Goal: Information Seeking & Learning: Learn about a topic

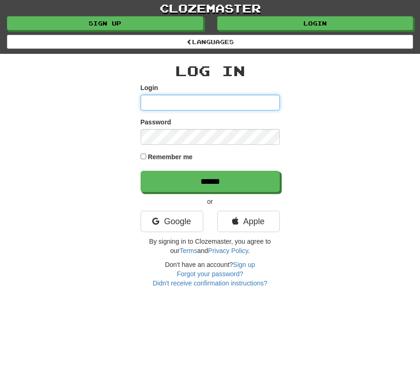
type input "**********"
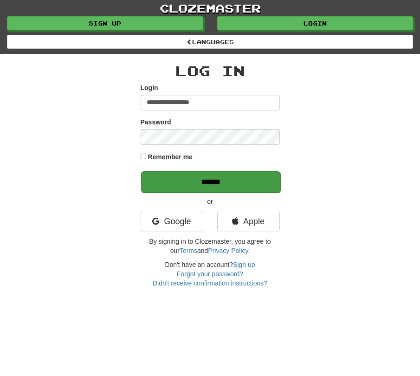
click at [212, 180] on input "******" at bounding box center [210, 181] width 139 height 21
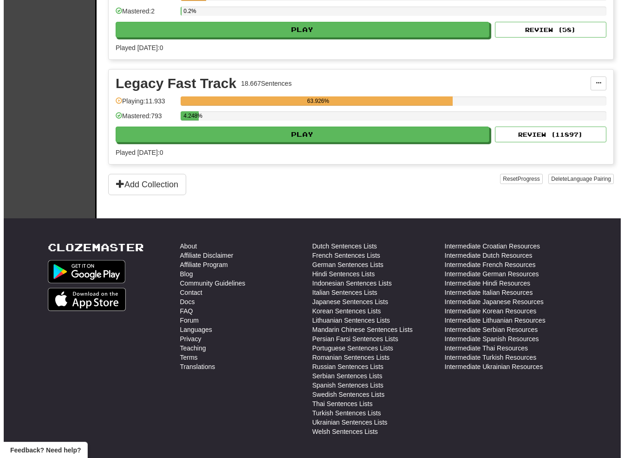
scroll to position [1417, 0]
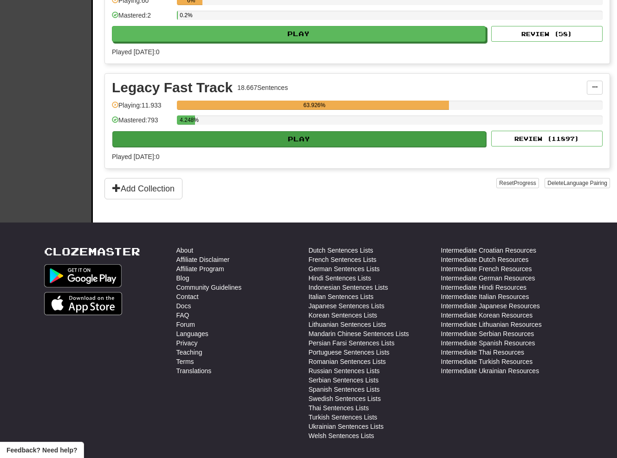
click at [337, 147] on button "Play" at bounding box center [298, 139] width 373 height 16
select select "**"
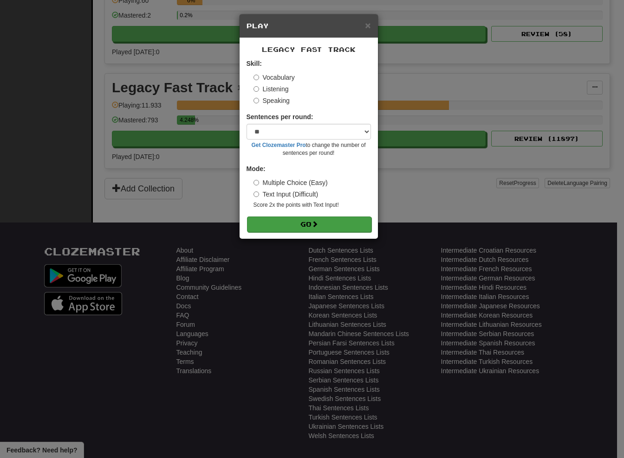
click at [311, 229] on button "Go" at bounding box center [309, 225] width 124 height 16
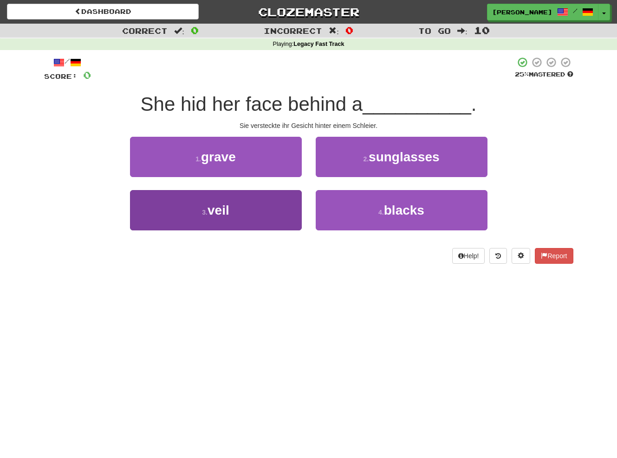
click at [261, 212] on button "3 . veil" at bounding box center [216, 210] width 172 height 40
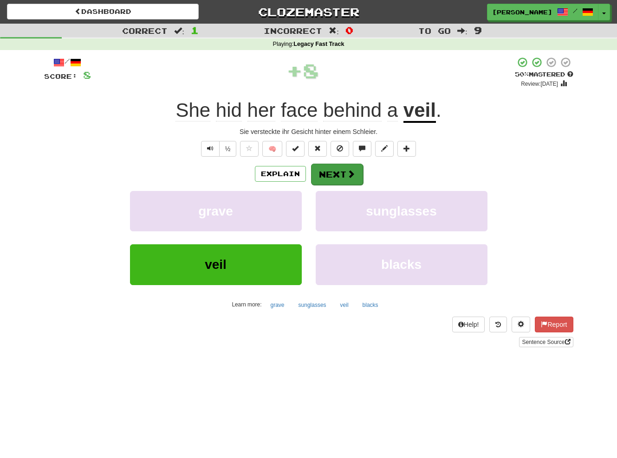
click at [337, 172] on button "Next" at bounding box center [337, 174] width 52 height 21
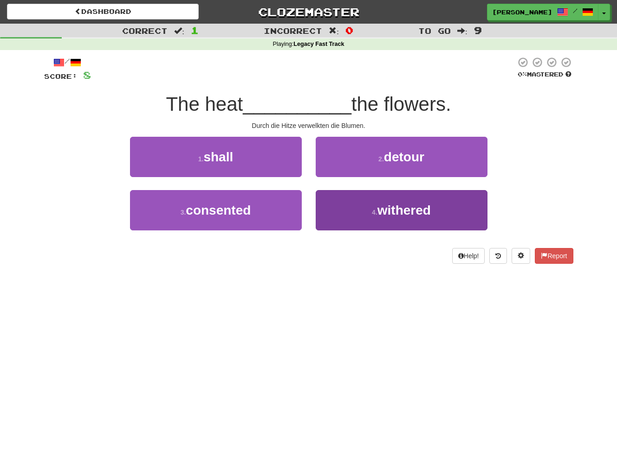
click at [359, 199] on button "4 . withered" at bounding box center [401, 210] width 172 height 40
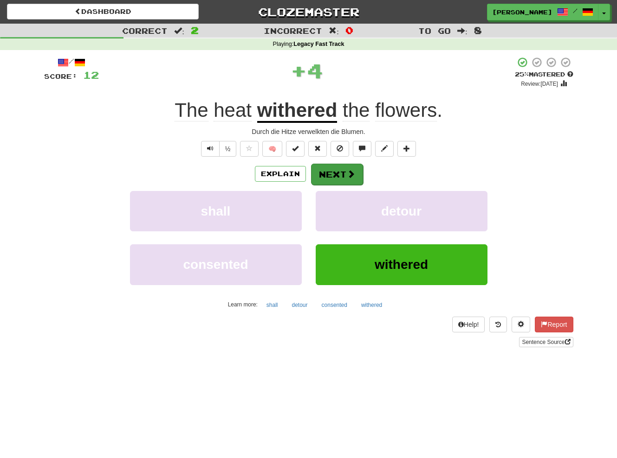
click at [347, 171] on span at bounding box center [351, 174] width 8 height 8
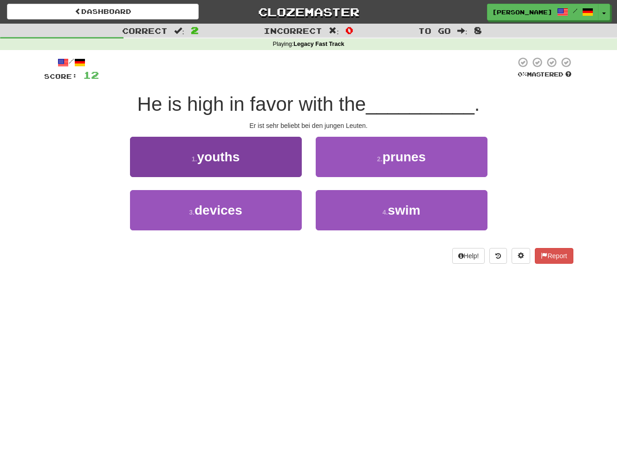
click at [285, 157] on button "1 . youths" at bounding box center [216, 157] width 172 height 40
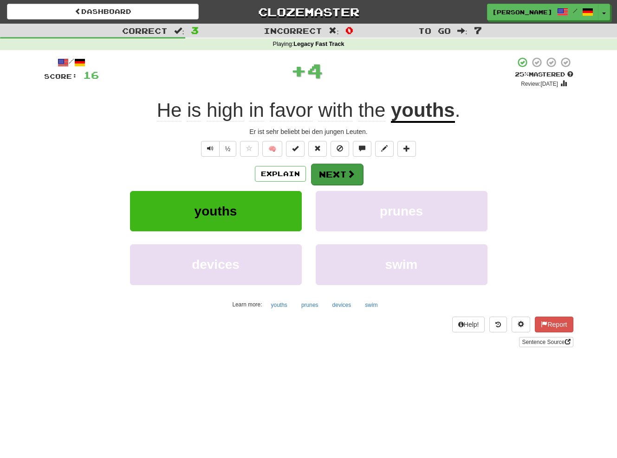
click at [344, 173] on button "Next" at bounding box center [337, 174] width 52 height 21
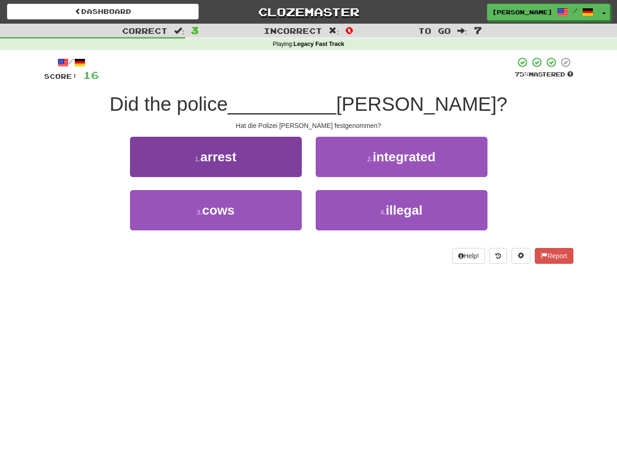
click at [280, 160] on button "1 . arrest" at bounding box center [216, 157] width 172 height 40
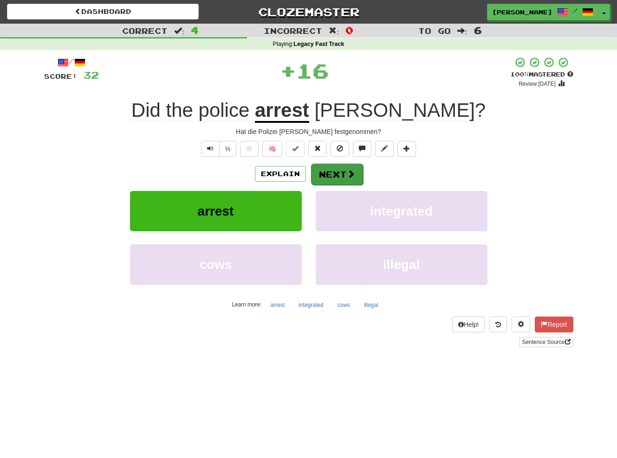
click at [336, 173] on button "Next" at bounding box center [337, 174] width 52 height 21
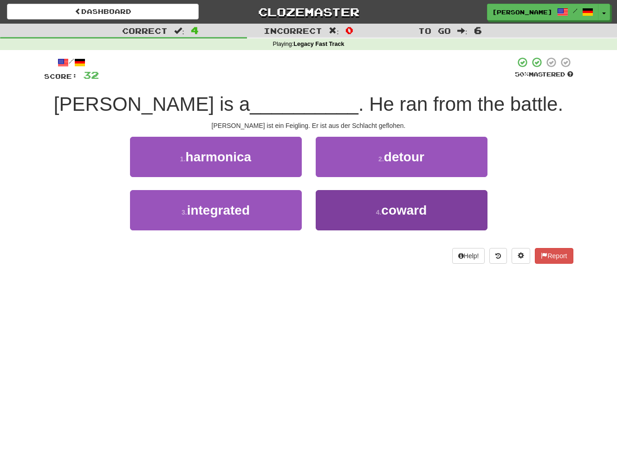
click at [355, 208] on button "4 . coward" at bounding box center [401, 210] width 172 height 40
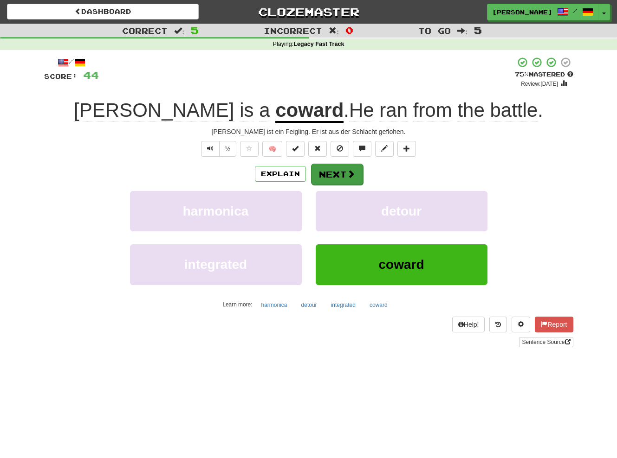
click at [341, 172] on button "Next" at bounding box center [337, 174] width 52 height 21
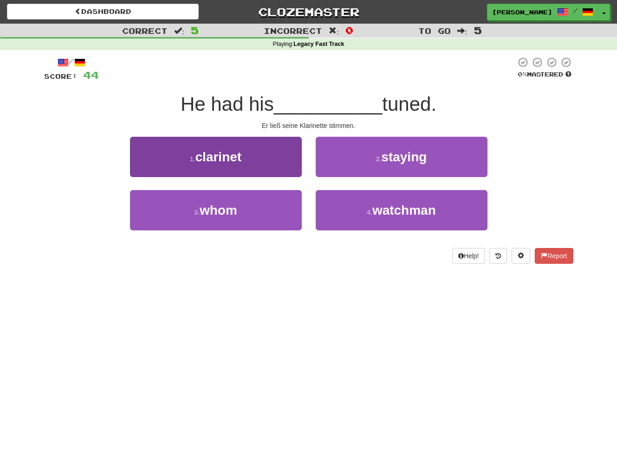
click at [283, 157] on button "1 . clarinet" at bounding box center [216, 157] width 172 height 40
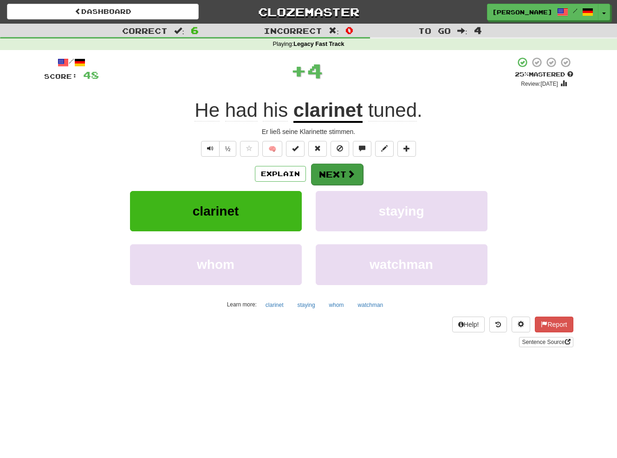
click at [342, 175] on button "Next" at bounding box center [337, 174] width 52 height 21
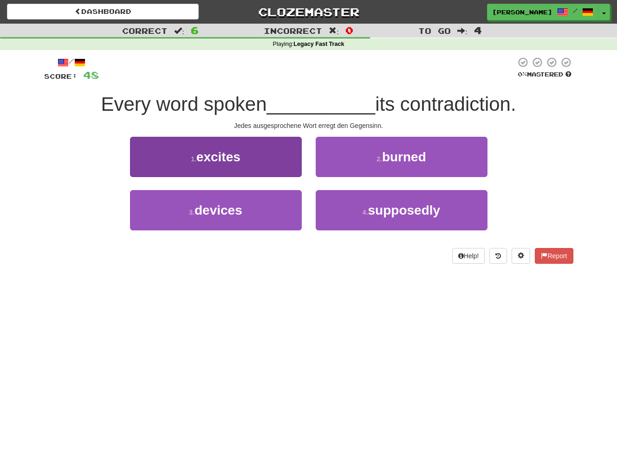
click at [267, 157] on button "1 . excites" at bounding box center [216, 157] width 172 height 40
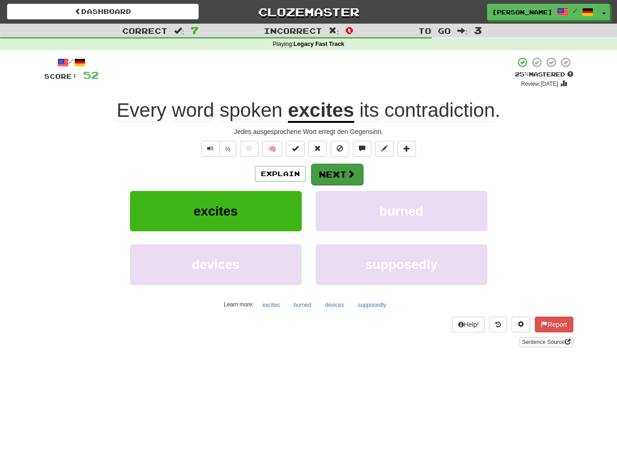
click at [341, 173] on button "Next" at bounding box center [337, 174] width 52 height 21
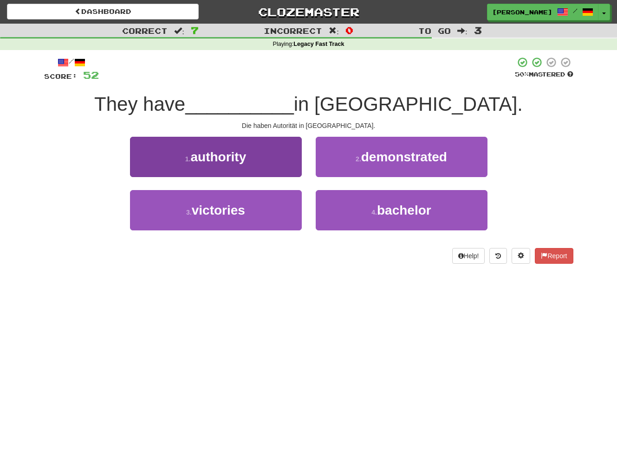
click at [275, 165] on button "1 . authority" at bounding box center [216, 157] width 172 height 40
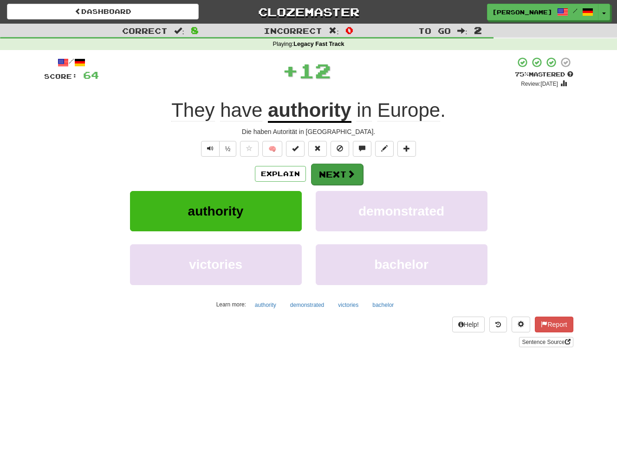
click at [334, 173] on button "Next" at bounding box center [337, 174] width 52 height 21
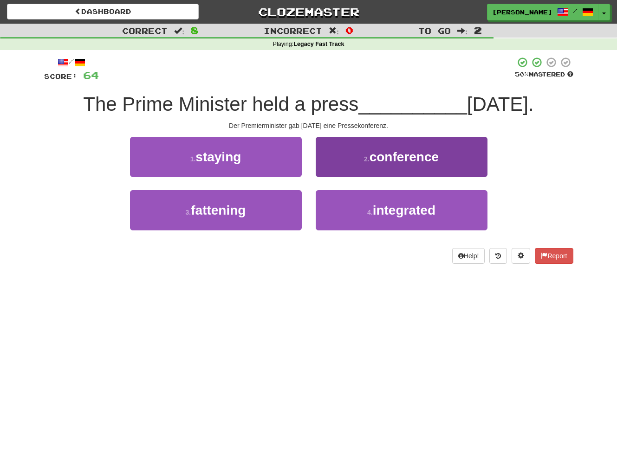
click at [338, 162] on button "2 . conference" at bounding box center [401, 157] width 172 height 40
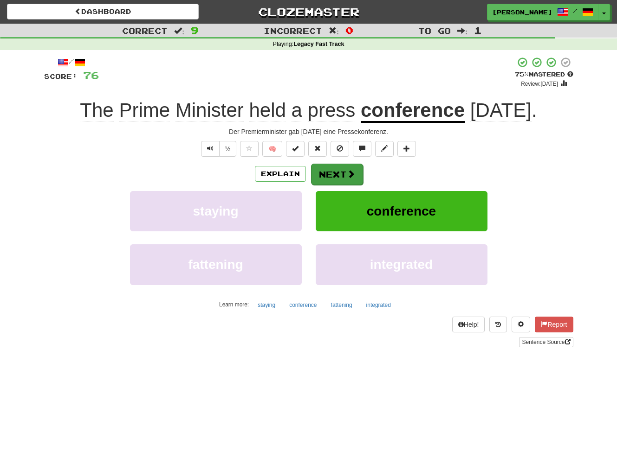
click at [331, 173] on button "Next" at bounding box center [337, 174] width 52 height 21
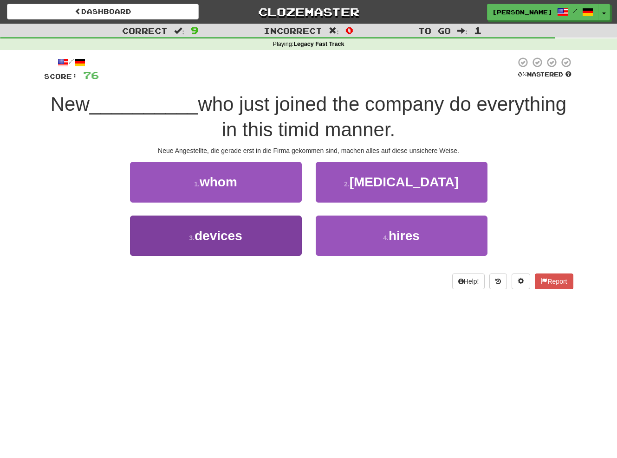
click at [278, 235] on button "3 . devices" at bounding box center [216, 236] width 172 height 40
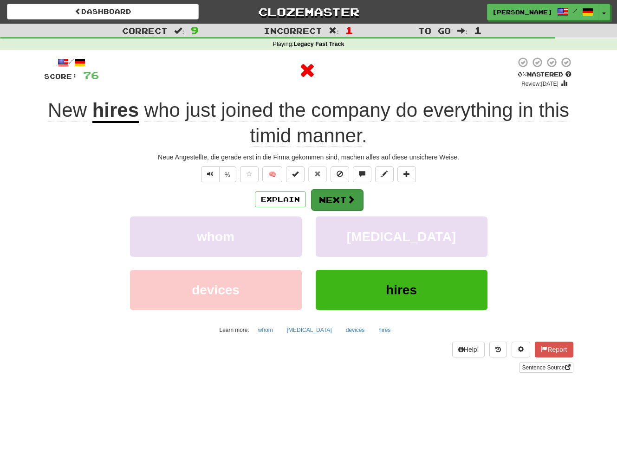
click at [317, 199] on button "Next" at bounding box center [337, 199] width 52 height 21
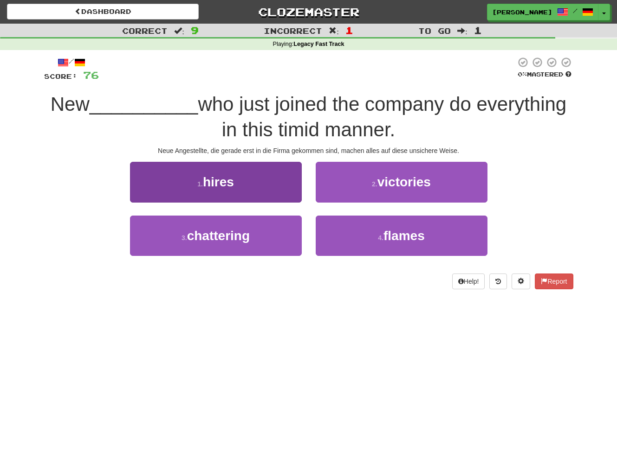
click at [277, 199] on button "1 . hires" at bounding box center [216, 182] width 172 height 40
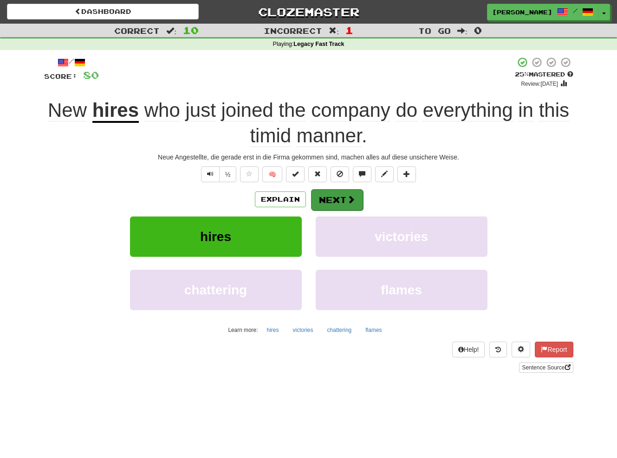
click at [330, 198] on button "Next" at bounding box center [337, 199] width 52 height 21
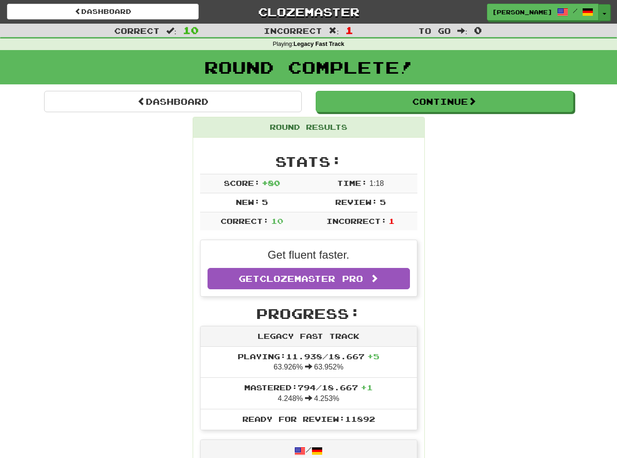
click at [602, 14] on button "Toggle Dropdown" at bounding box center [604, 12] width 12 height 17
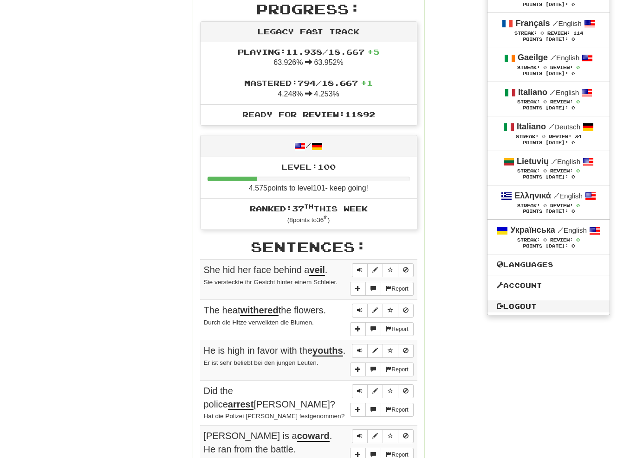
scroll to position [306, 0]
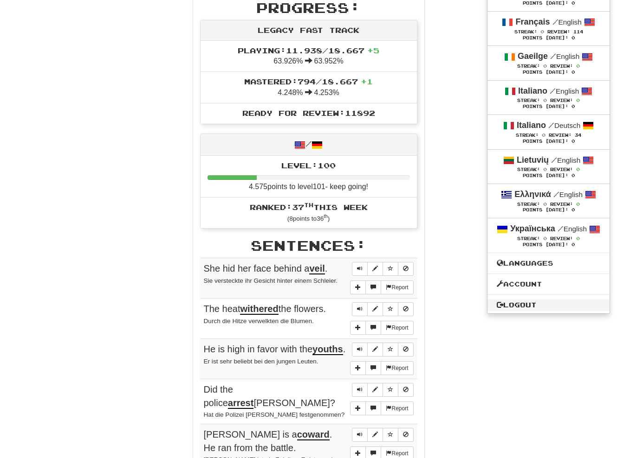
click at [502, 311] on link "Logout" at bounding box center [548, 305] width 122 height 12
